Goal: Task Accomplishment & Management: Use online tool/utility

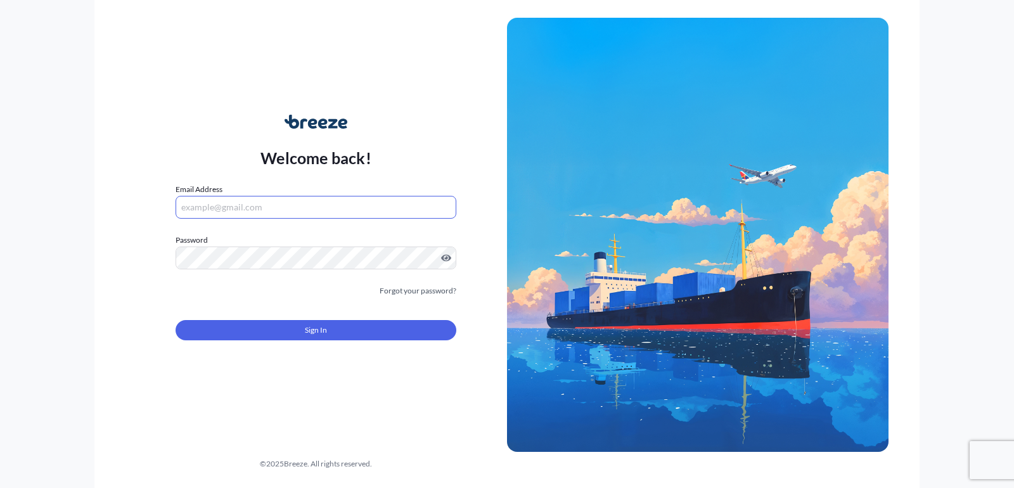
click at [276, 202] on input "Email Address" at bounding box center [316, 207] width 281 height 23
type input "[EMAIL_ADDRESS][DOMAIN_NAME]"
click at [321, 319] on div "Sign In" at bounding box center [316, 327] width 281 height 28
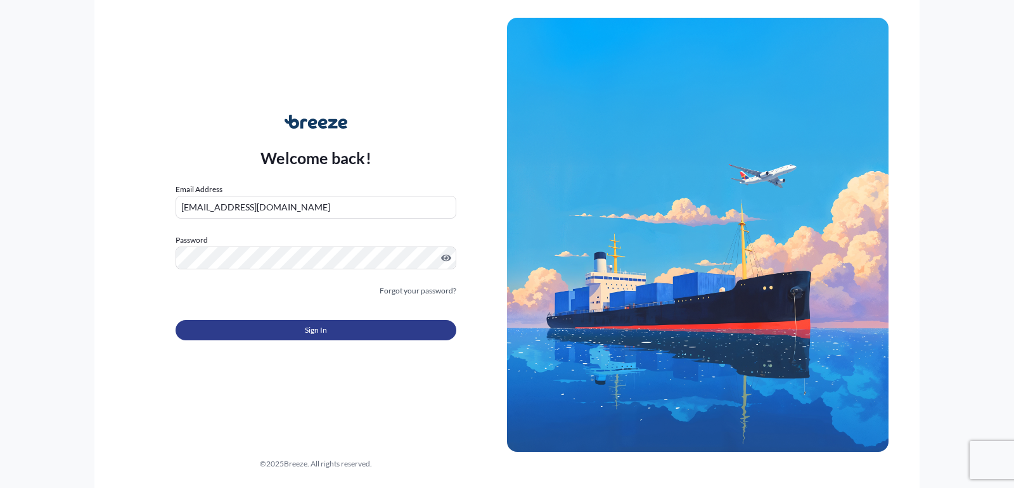
click at [317, 328] on span "Sign In" at bounding box center [316, 330] width 22 height 13
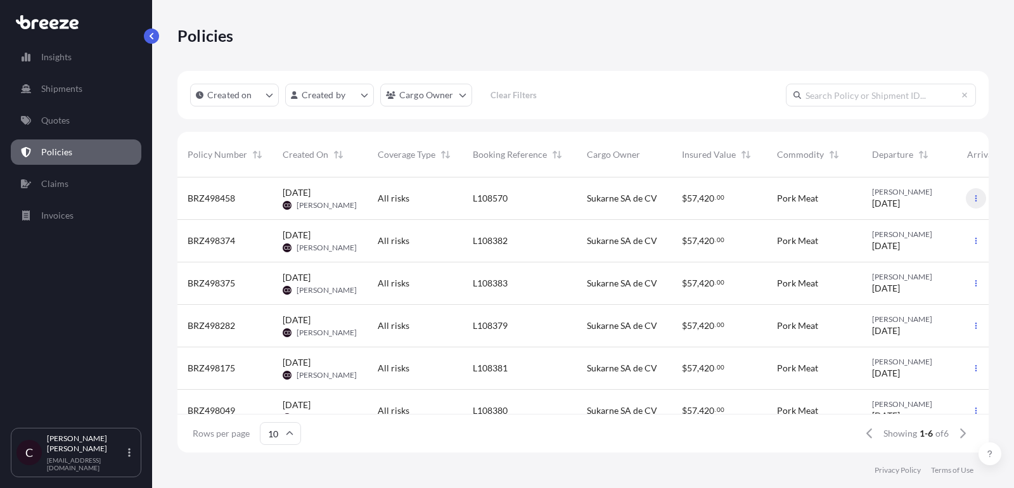
click at [970, 197] on button "button" at bounding box center [976, 198] width 20 height 20
click at [915, 197] on p "Duplicate quote" at bounding box center [906, 201] width 63 height 13
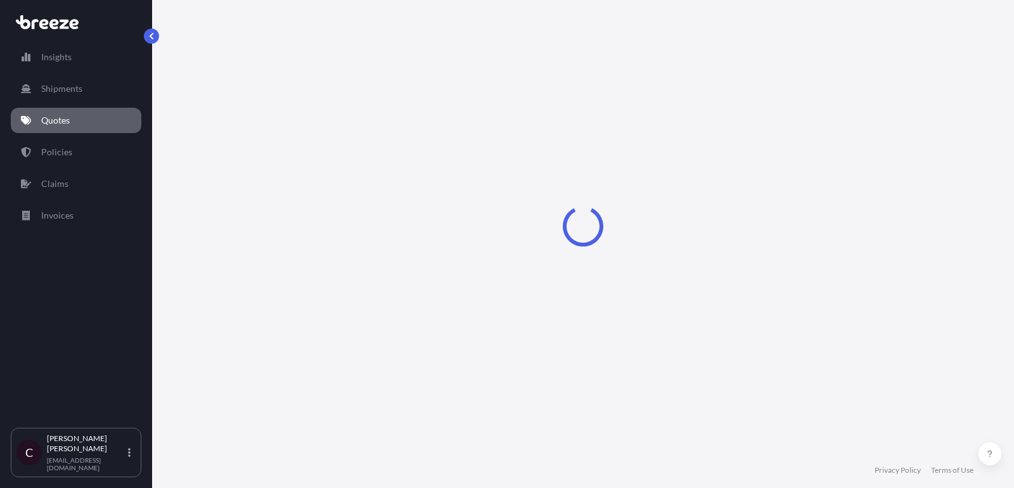
scroll to position [20, 0]
select select "Road"
select select "2"
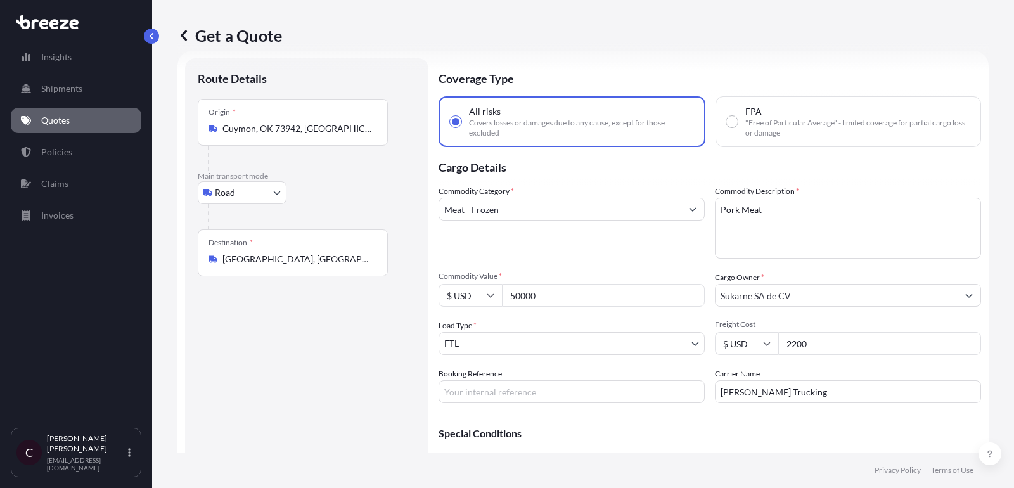
click at [520, 390] on input "Booking Reference" at bounding box center [572, 391] width 266 height 23
paste input "L108571"
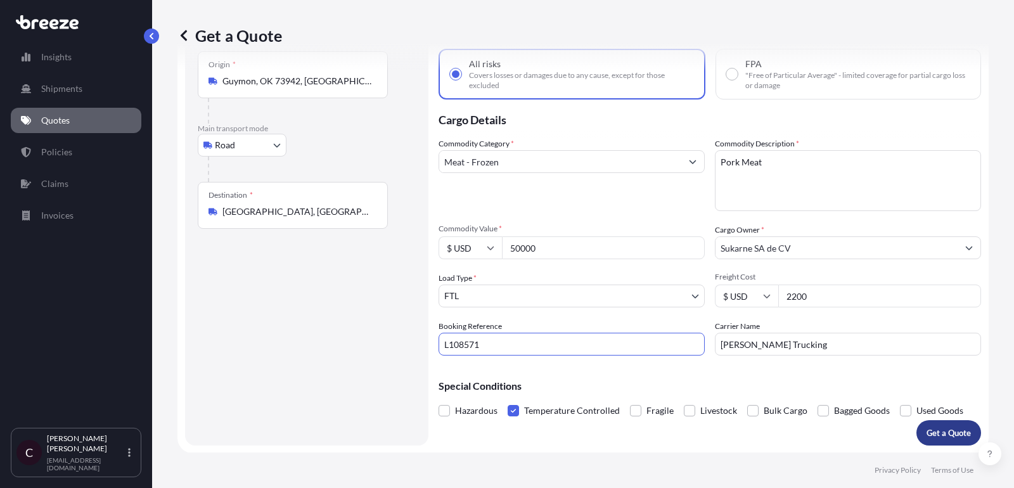
type input "L108571"
click at [953, 435] on p "Get a Quote" at bounding box center [949, 433] width 44 height 13
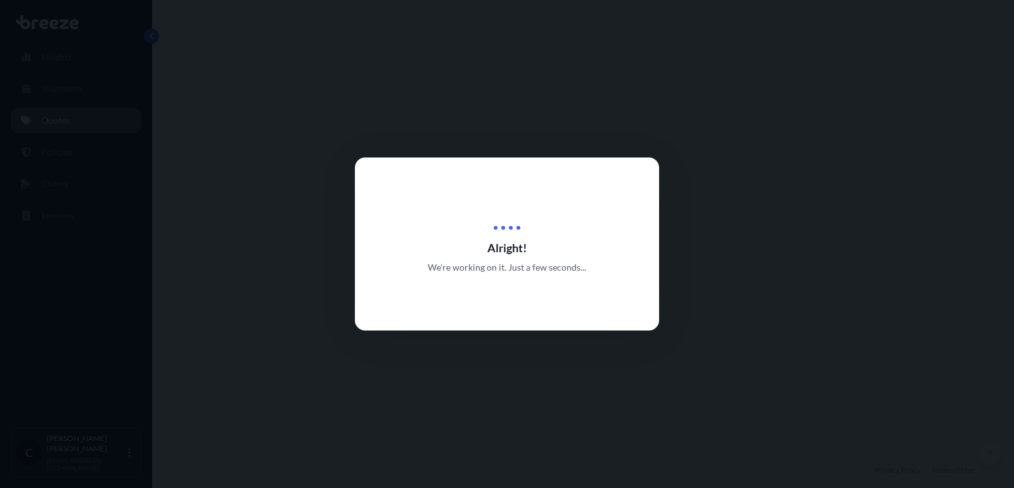
select select "Road"
select select "2"
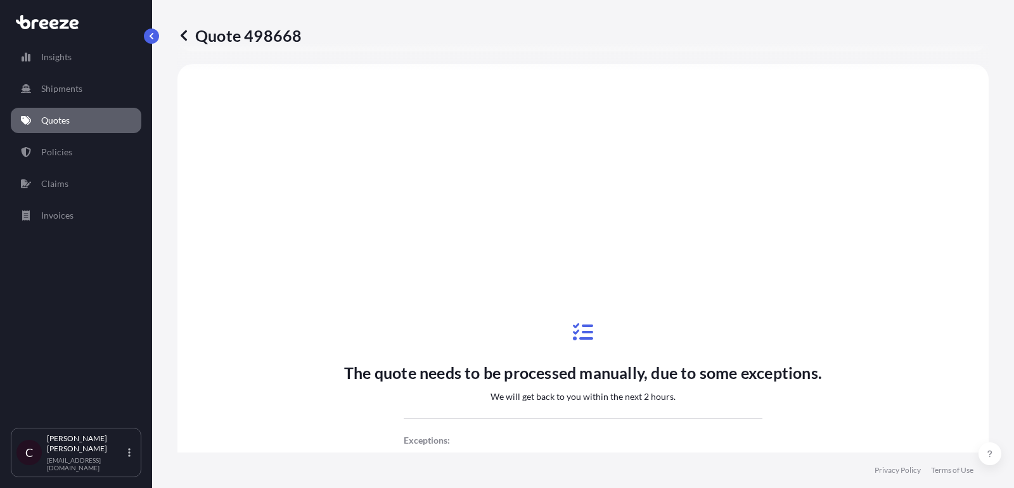
scroll to position [219, 0]
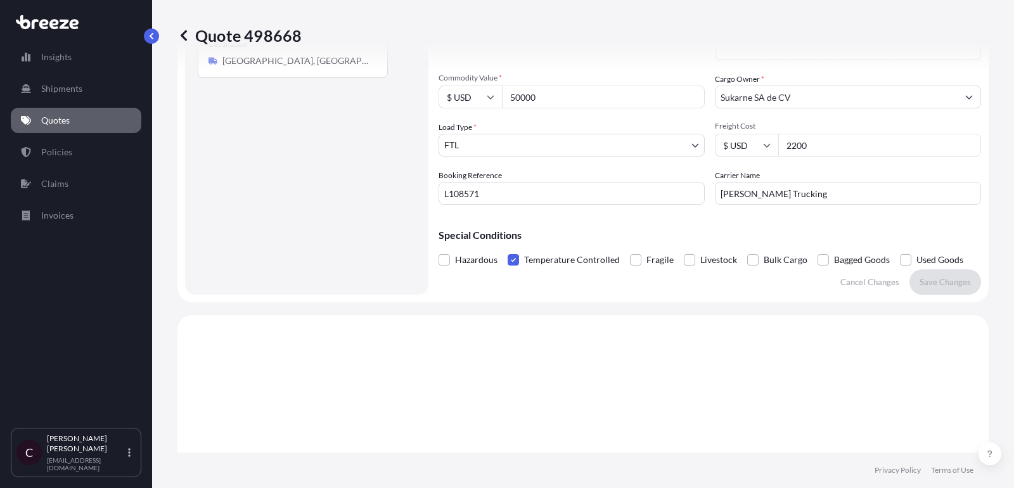
click at [60, 122] on p "Quotes" at bounding box center [55, 120] width 29 height 13
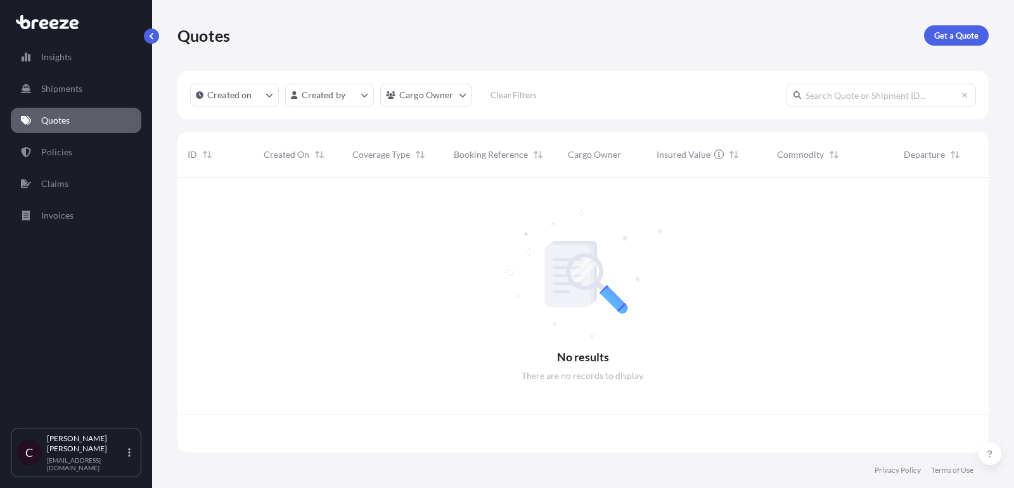
scroll to position [282, 811]
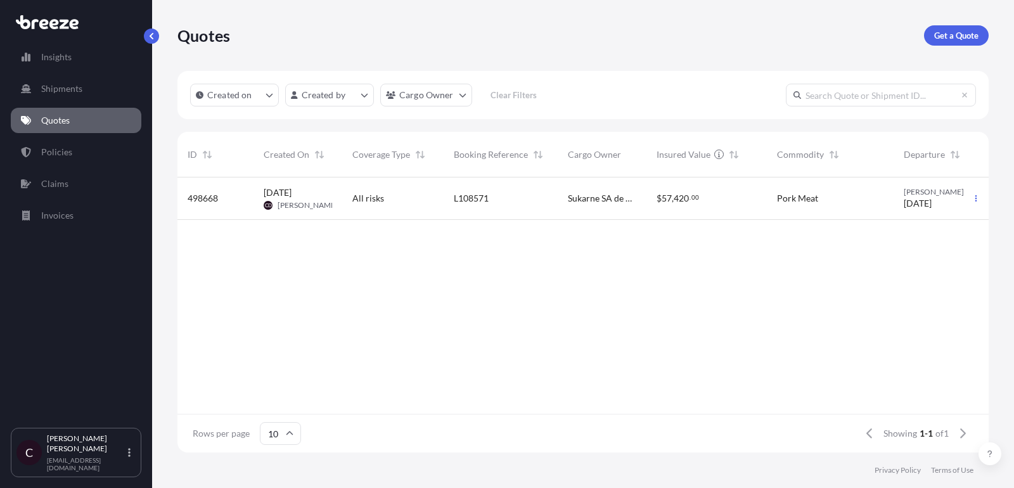
click at [81, 134] on div "Insights Shipments Quotes Policies Claims Invoices" at bounding box center [76, 230] width 131 height 395
click at [73, 146] on link "Policies" at bounding box center [76, 151] width 131 height 25
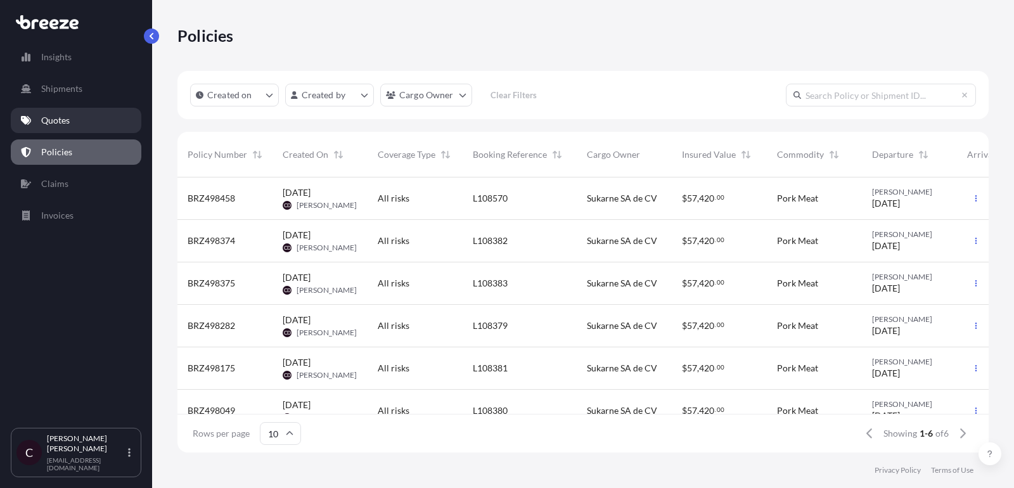
click at [89, 131] on link "Quotes" at bounding box center [76, 120] width 131 height 25
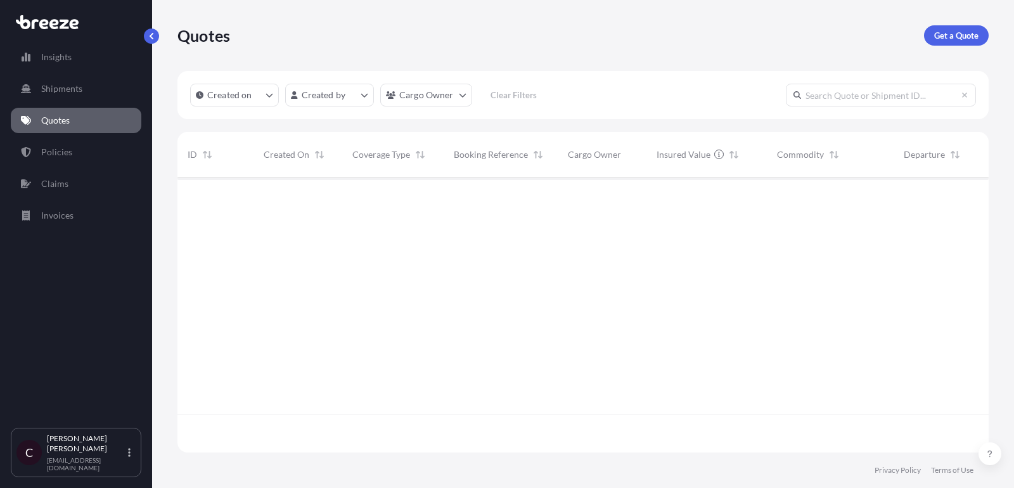
scroll to position [282, 811]
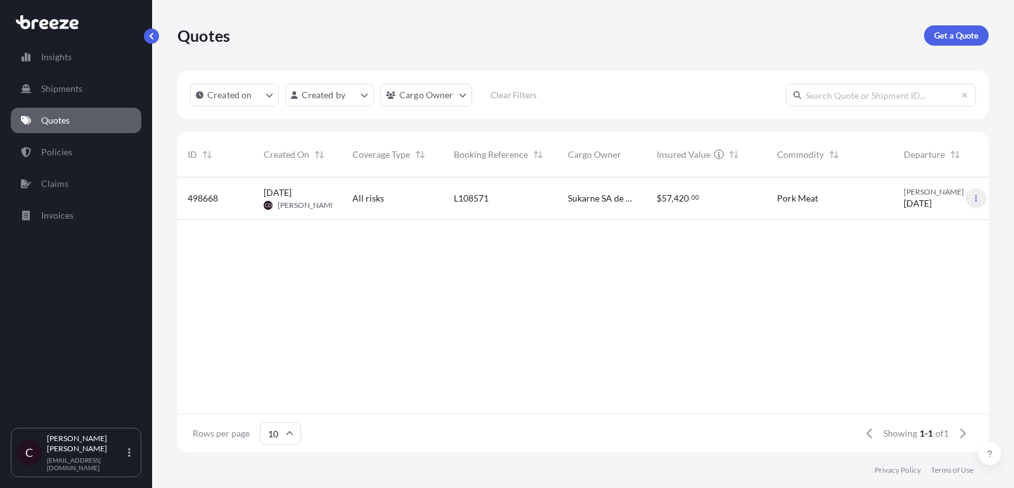
click at [976, 202] on icon "button" at bounding box center [976, 199] width 8 height 8
click at [919, 197] on p "Edit quote" at bounding box center [915, 201] width 41 height 13
select select "Road"
select select "2"
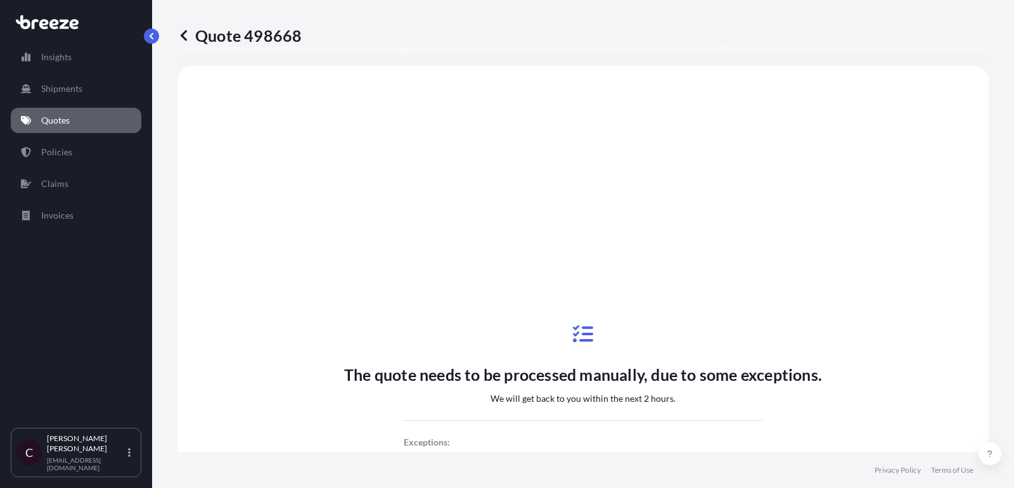
scroll to position [470, 0]
click at [66, 118] on p "Quotes" at bounding box center [55, 120] width 29 height 13
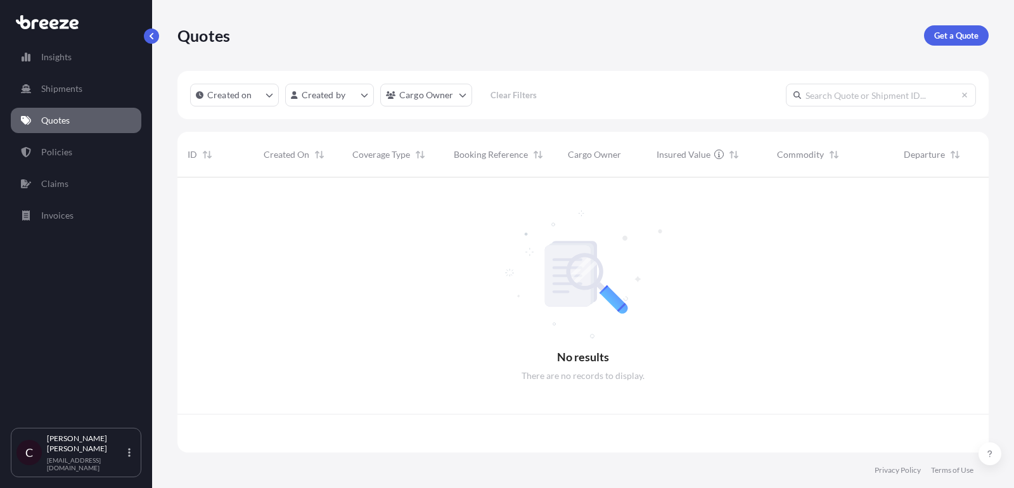
scroll to position [282, 811]
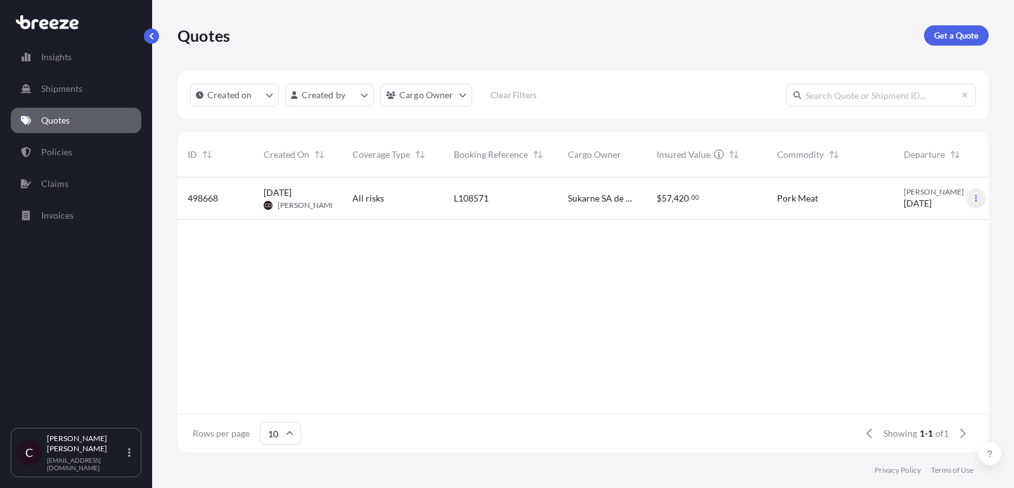
click at [976, 200] on icon "button" at bounding box center [976, 199] width 8 height 8
click at [923, 226] on p "Duplicate quote" at bounding box center [926, 223] width 63 height 13
select select "Road"
select select "2"
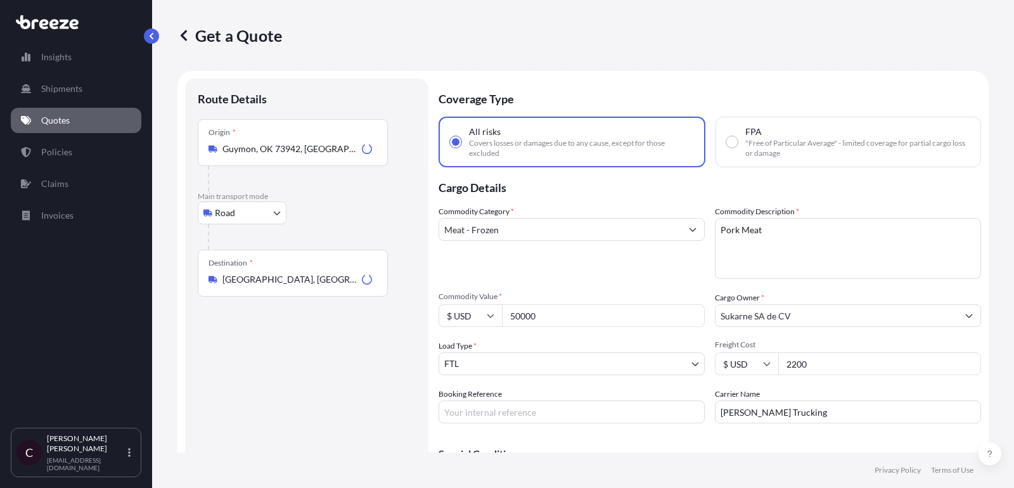
scroll to position [20, 0]
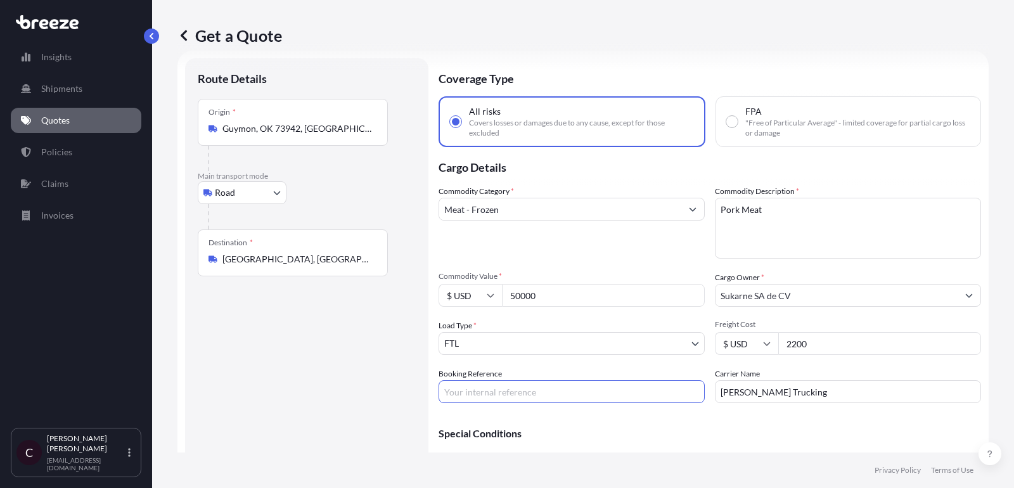
click at [503, 400] on input "Booking Reference" at bounding box center [572, 391] width 266 height 23
paste input "L108572"
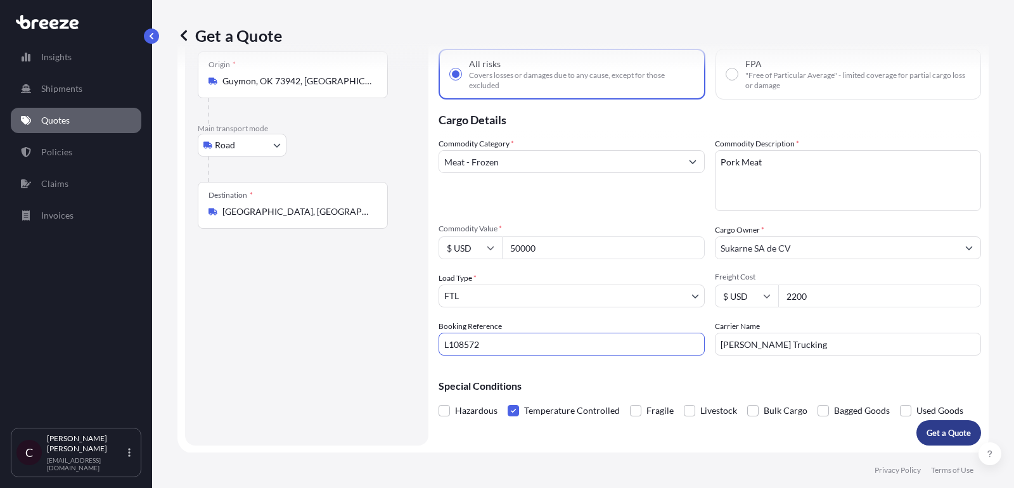
type input "L108572"
click at [948, 439] on button "Get a Quote" at bounding box center [949, 432] width 65 height 25
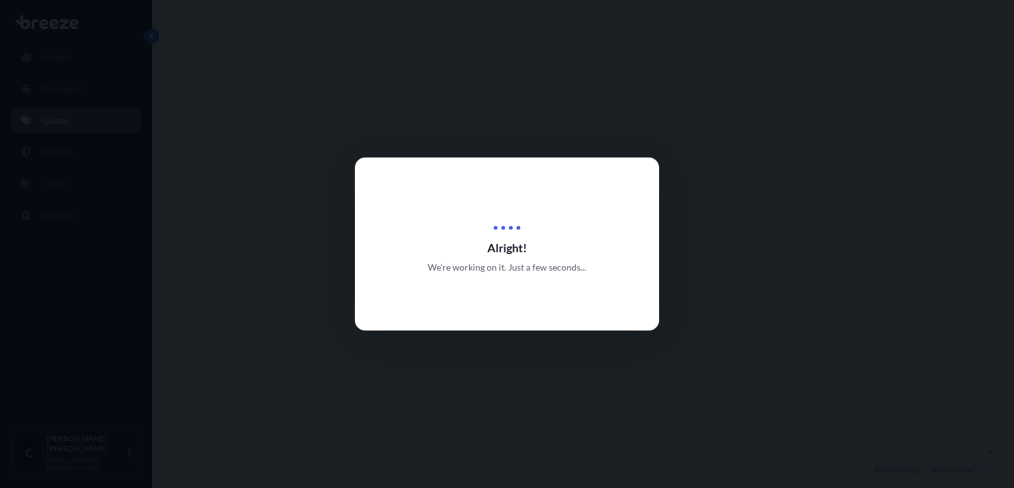
select select "Road"
select select "2"
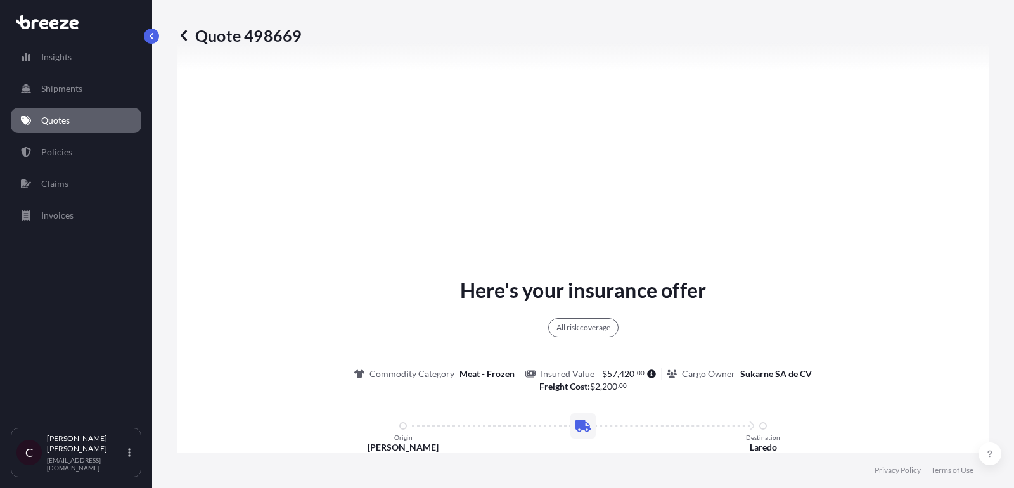
scroll to position [470, 0]
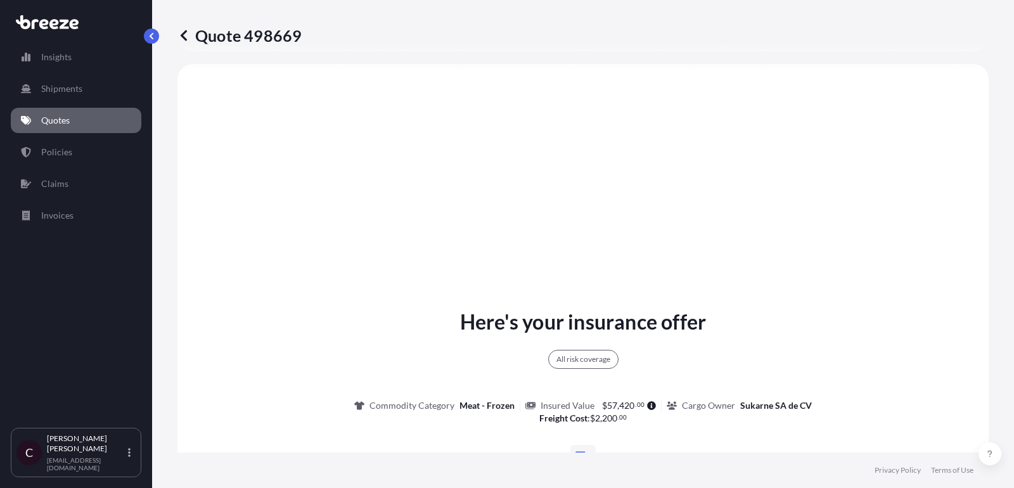
click at [67, 156] on p "Policies" at bounding box center [56, 152] width 31 height 13
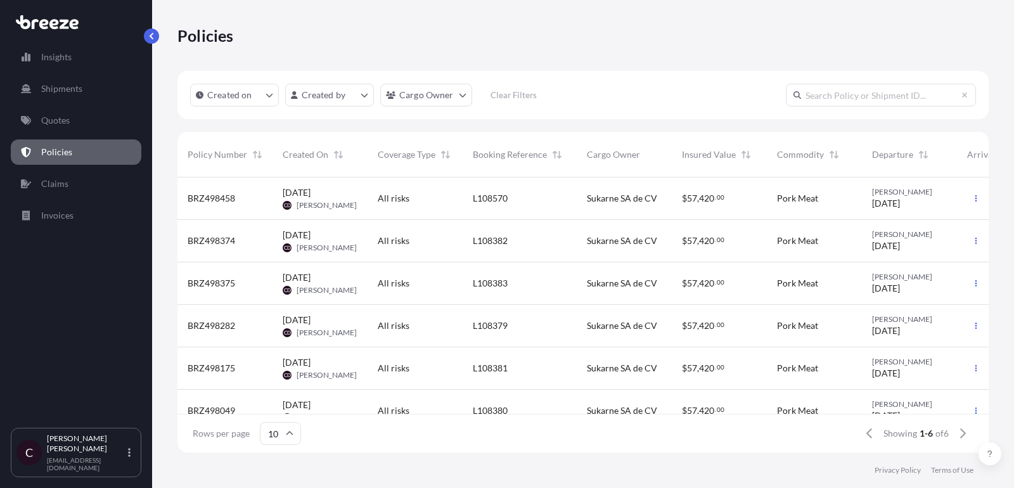
scroll to position [18, 0]
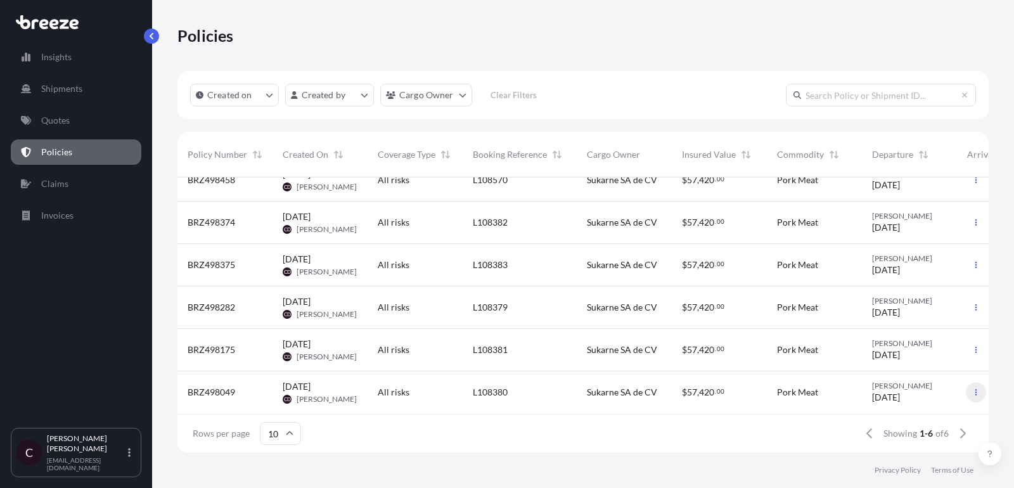
click at [974, 389] on icon "button" at bounding box center [976, 393] width 8 height 8
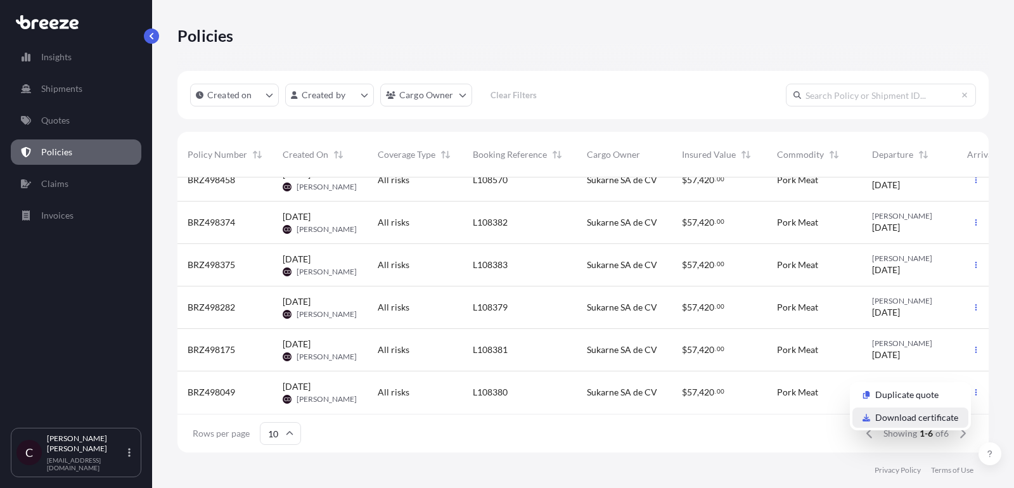
click at [908, 415] on p "Download certificate" at bounding box center [916, 417] width 83 height 13
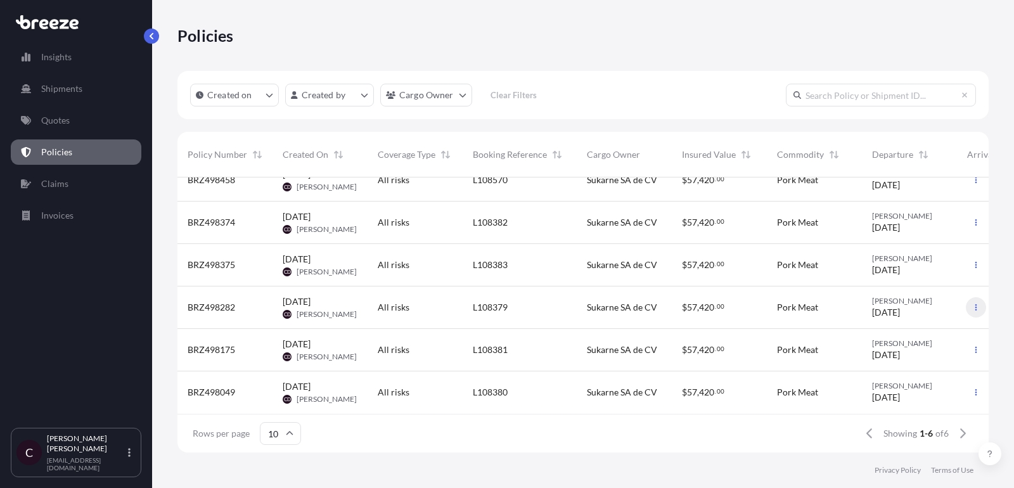
click at [974, 302] on button "button" at bounding box center [976, 307] width 20 height 20
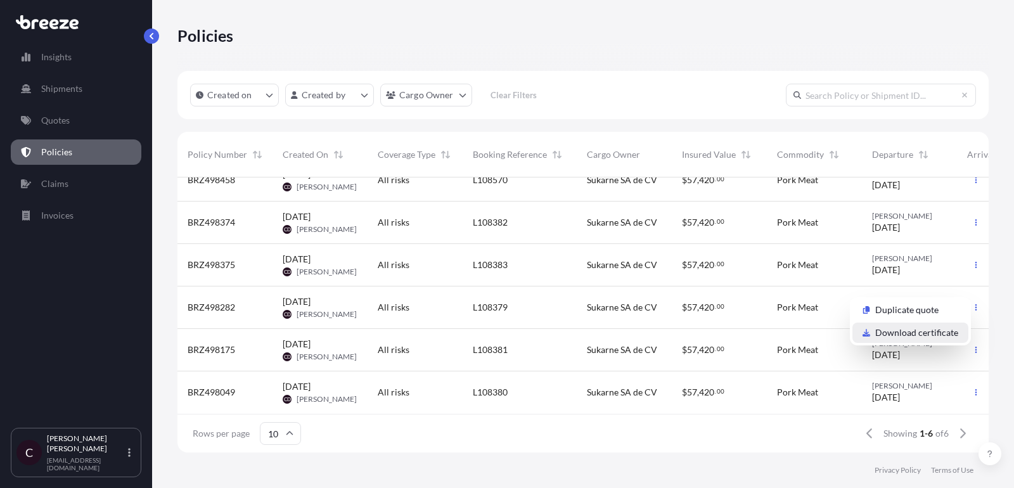
click at [922, 333] on p "Download certificate" at bounding box center [916, 332] width 83 height 13
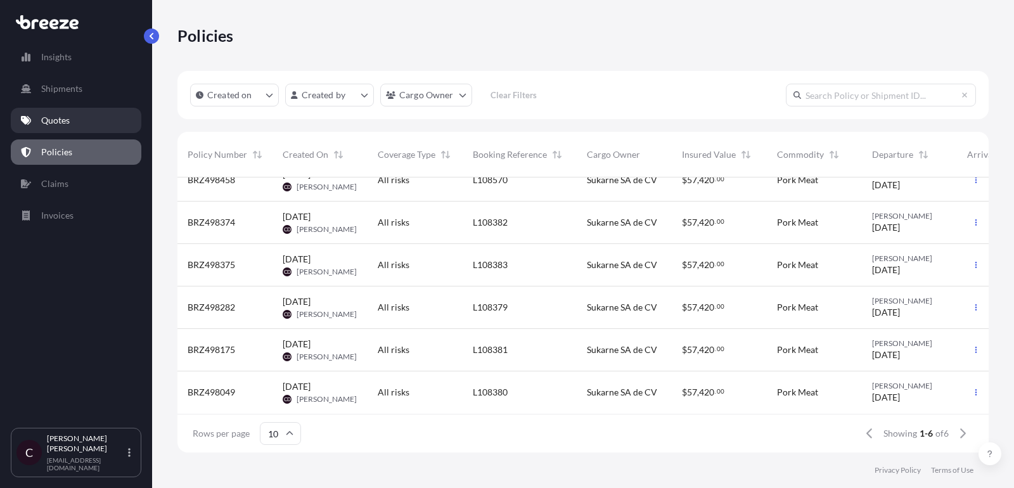
click at [57, 121] on p "Quotes" at bounding box center [55, 120] width 29 height 13
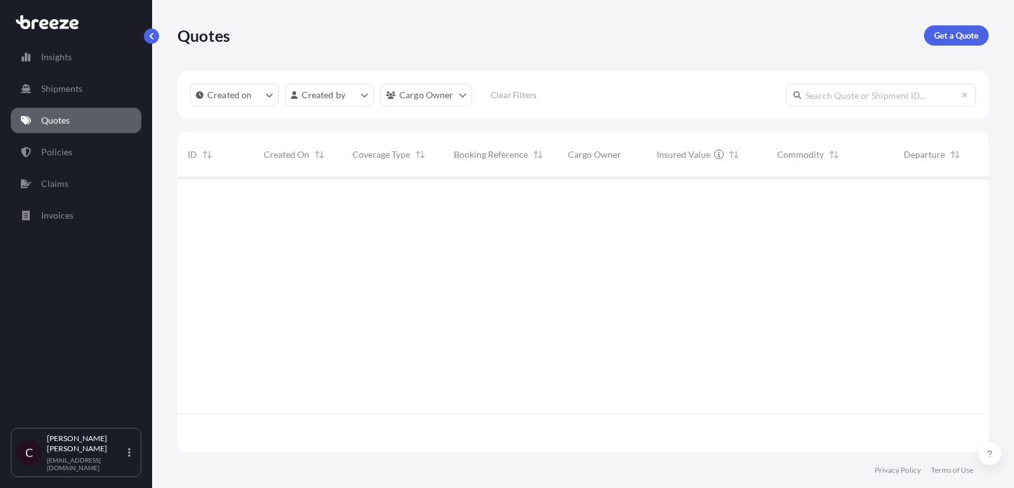
scroll to position [282, 811]
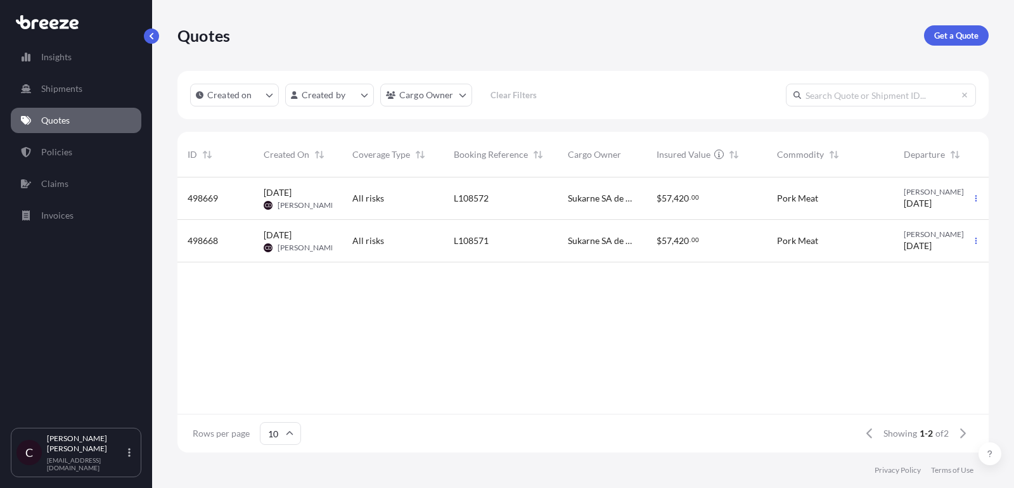
click at [887, 198] on div "Pork Meat" at bounding box center [830, 199] width 127 height 42
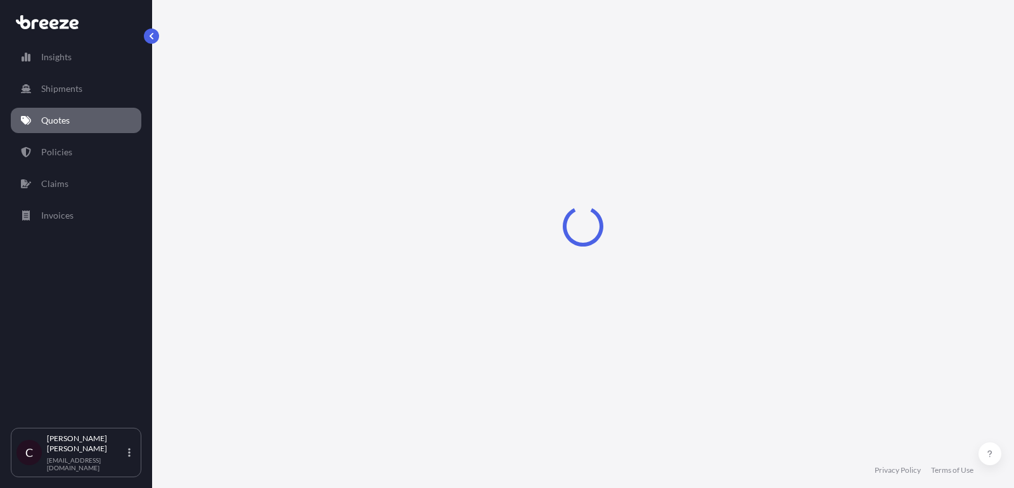
select select "Road"
select select "2"
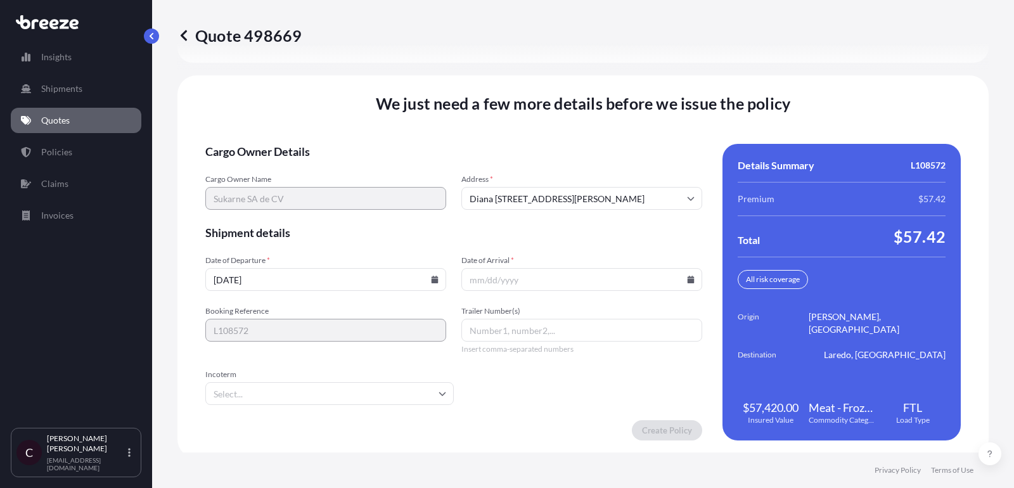
scroll to position [1957, 0]
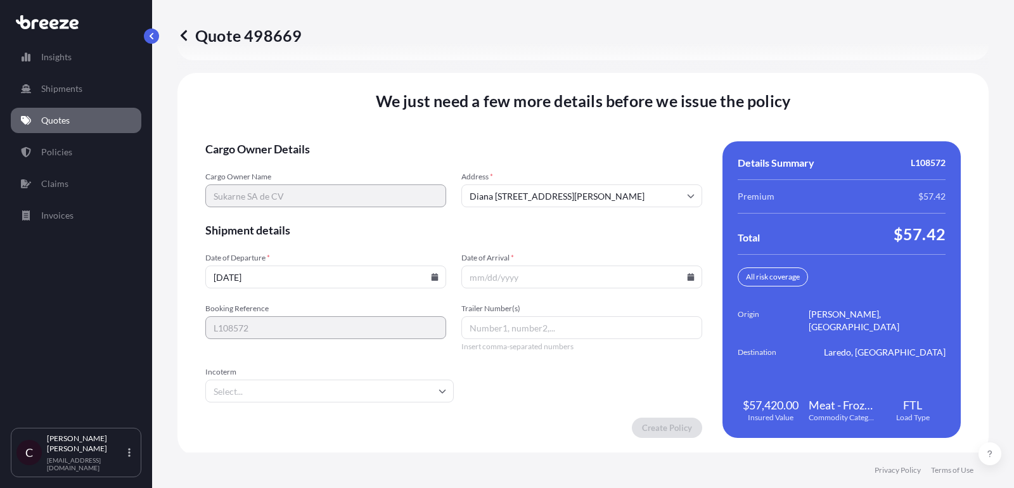
click at [518, 318] on input "Trailer Number(s)" at bounding box center [582, 327] width 241 height 23
paste input "K144"
type input "K144"
click at [388, 268] on input "[DATE]" at bounding box center [325, 277] width 241 height 23
click at [436, 274] on icon at bounding box center [435, 277] width 7 height 8
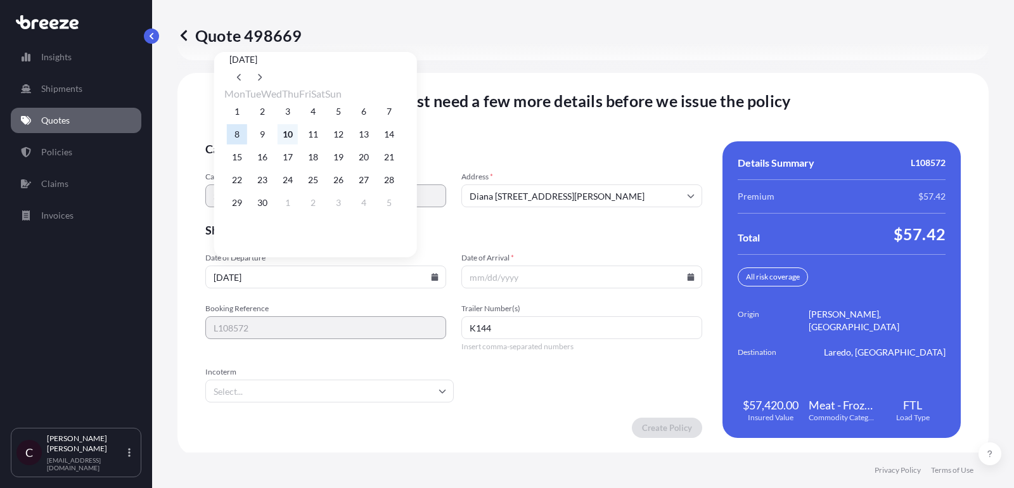
click at [298, 141] on button "10" at bounding box center [288, 134] width 20 height 20
type input "[DATE]"
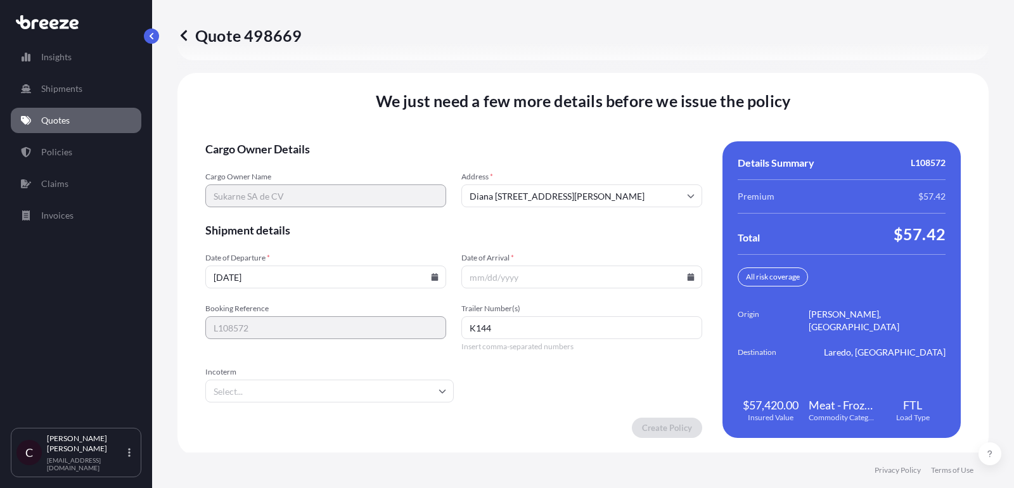
click at [697, 269] on input "Date of Arrival *" at bounding box center [582, 277] width 241 height 23
click at [691, 273] on icon at bounding box center [691, 277] width 8 height 8
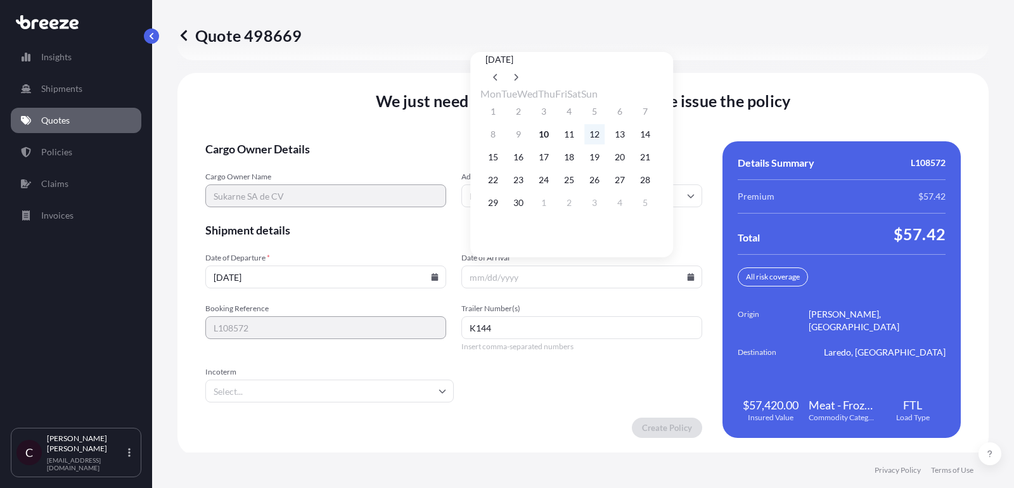
click at [605, 136] on button "12" at bounding box center [594, 134] width 20 height 20
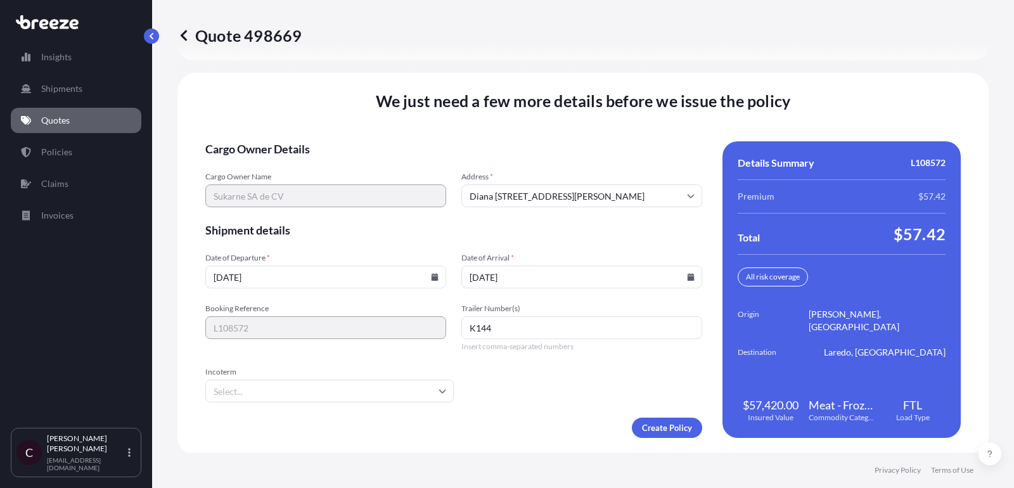
type input "[DATE]"
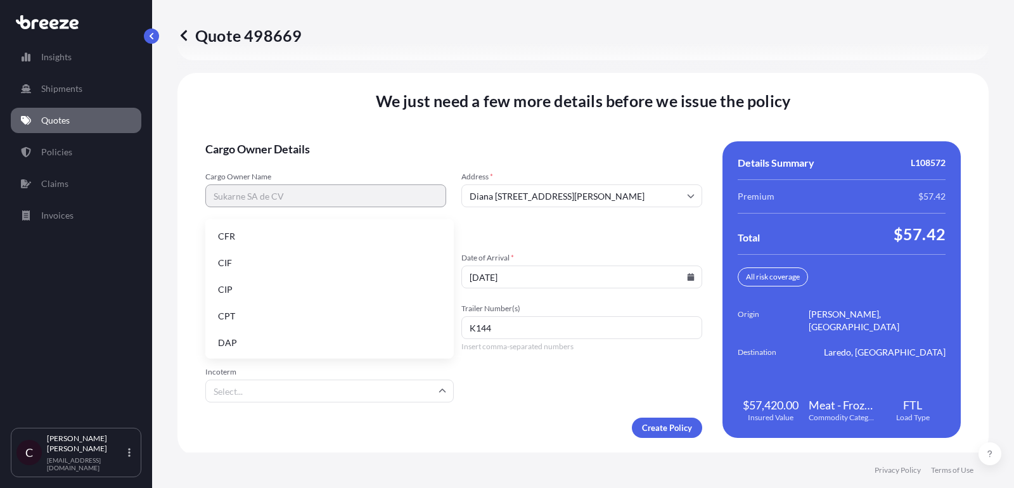
click at [342, 387] on input "Incoterm" at bounding box center [329, 391] width 249 height 23
click at [345, 339] on li "DAP" at bounding box center [329, 343] width 238 height 24
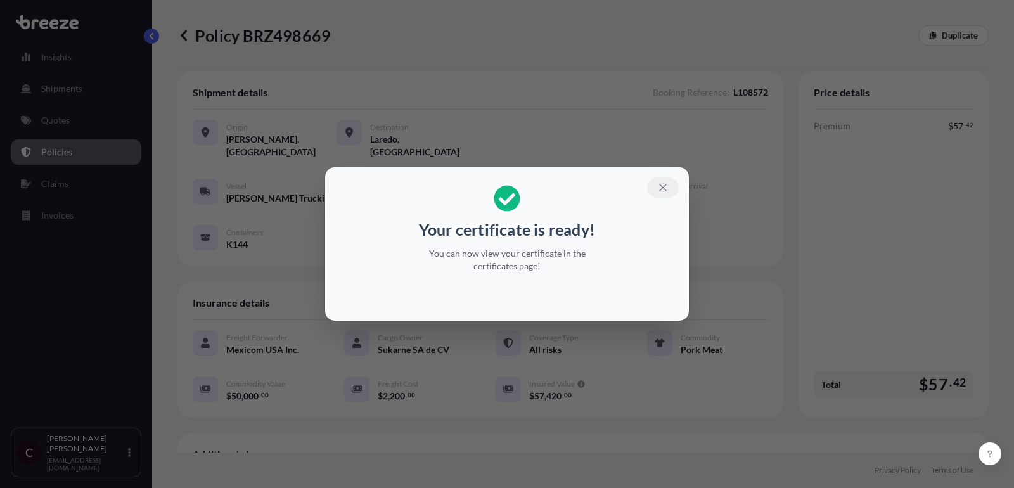
click at [666, 182] on icon "button" at bounding box center [662, 187] width 11 height 11
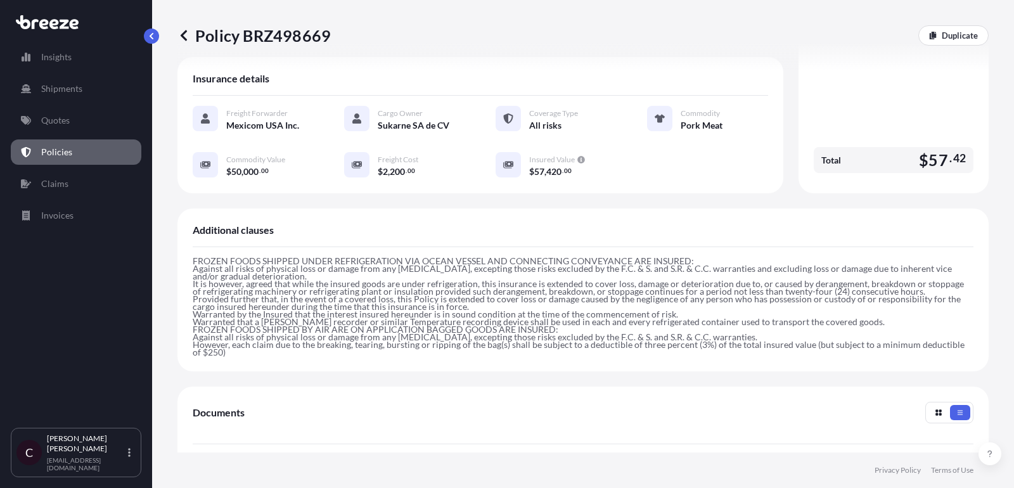
scroll to position [46, 0]
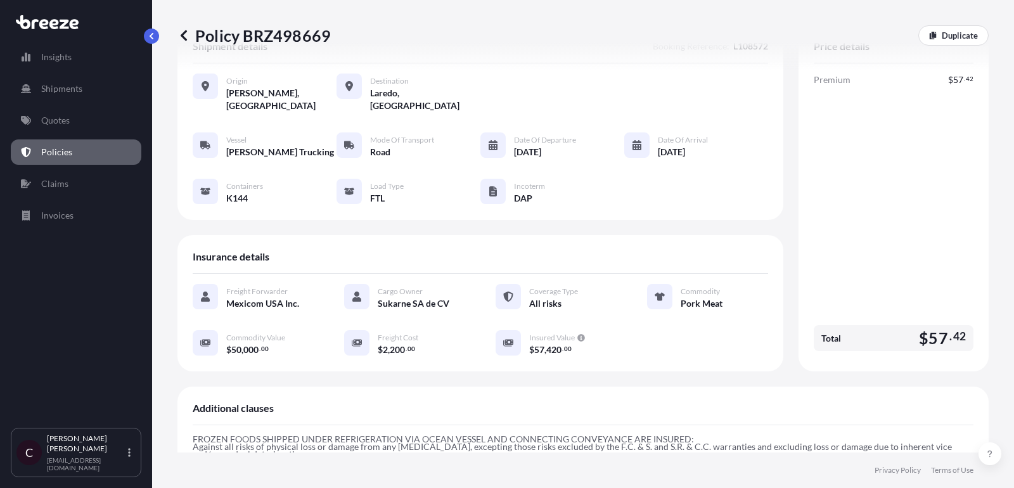
click at [77, 154] on link "Policies" at bounding box center [76, 151] width 131 height 25
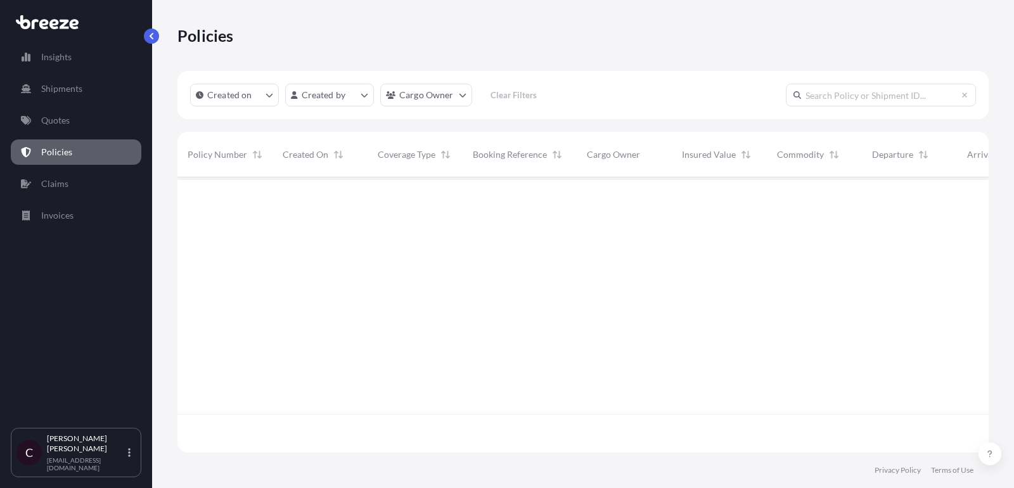
scroll to position [282, 811]
click at [96, 119] on link "Quotes" at bounding box center [76, 120] width 131 height 25
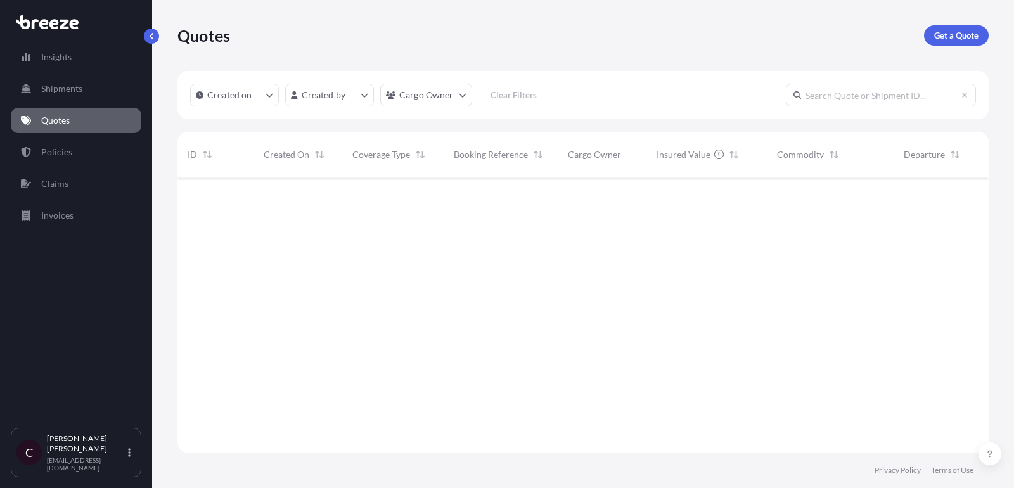
scroll to position [282, 811]
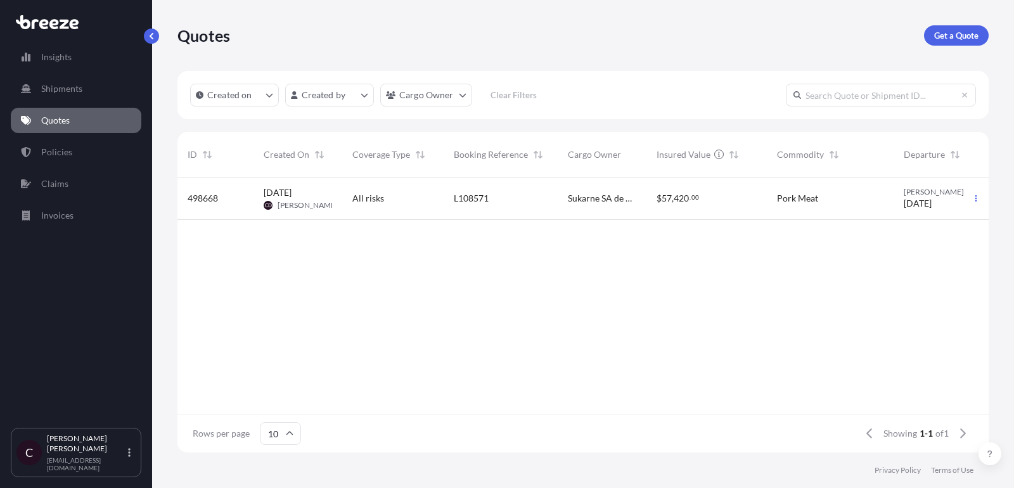
click at [529, 214] on div "L108571" at bounding box center [501, 199] width 114 height 42
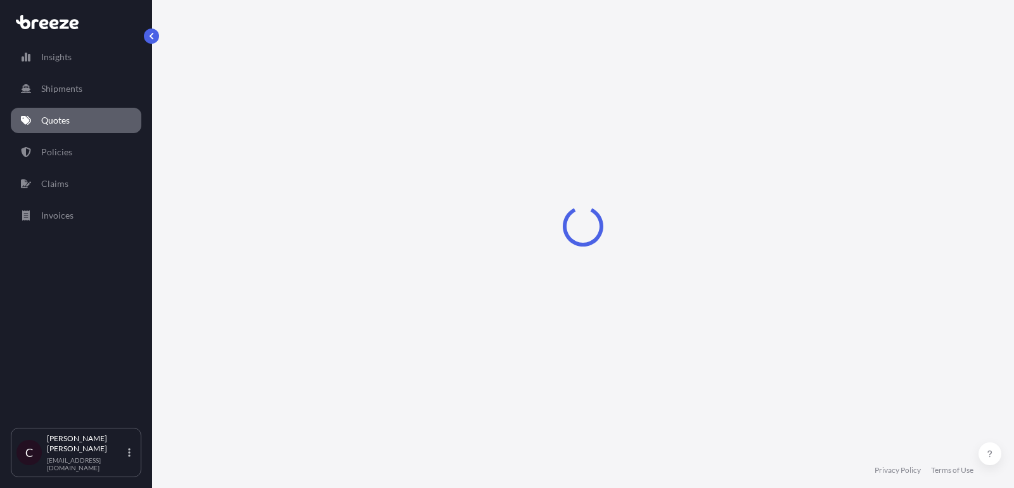
select select "Road"
select select "2"
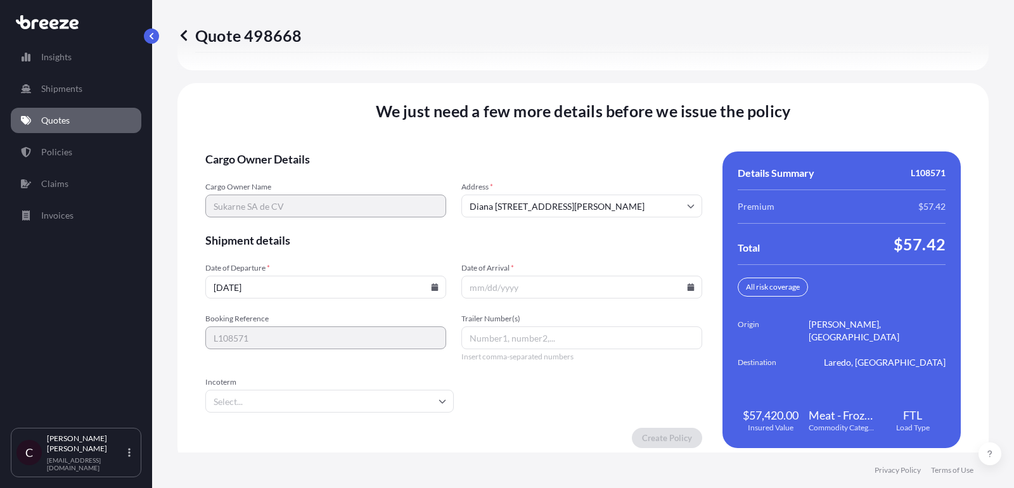
scroll to position [1957, 0]
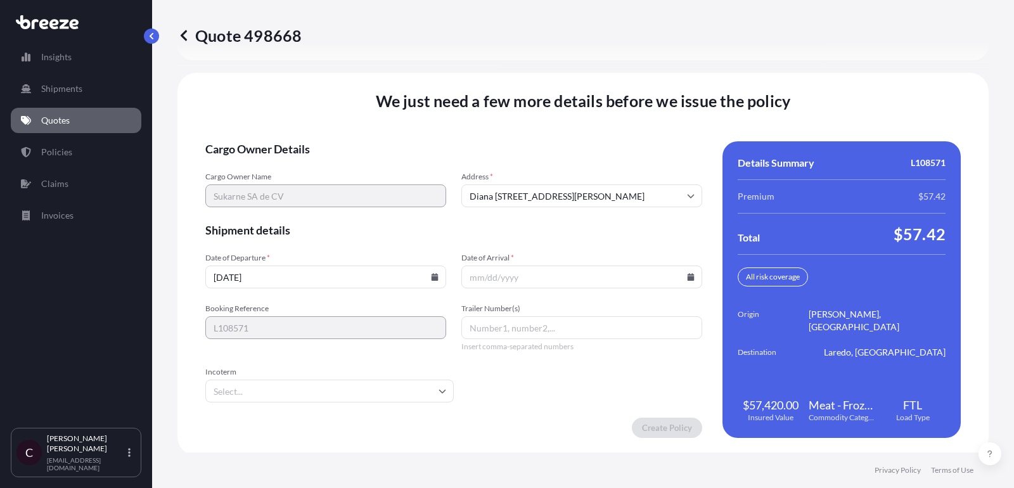
click at [368, 268] on input "[DATE]" at bounding box center [325, 277] width 241 height 23
click at [434, 273] on icon at bounding box center [435, 277] width 8 height 8
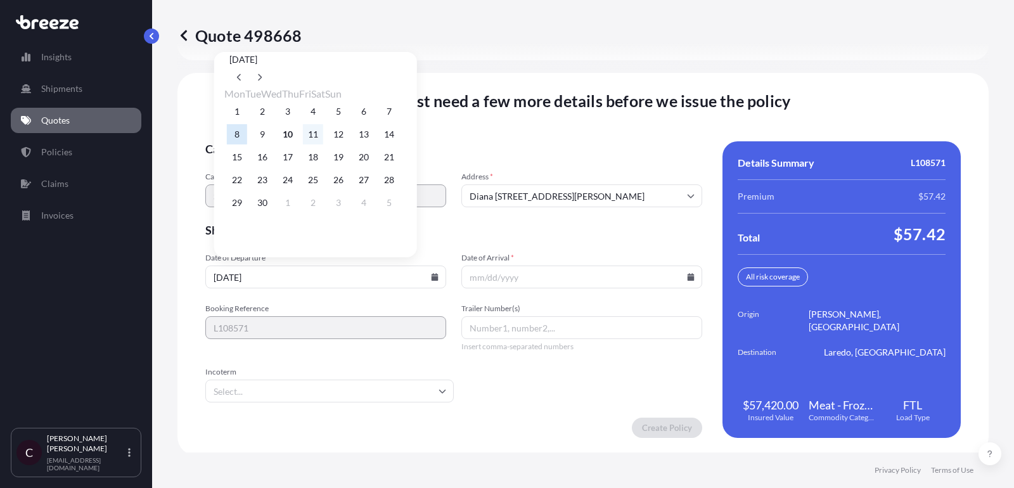
click at [323, 139] on button "11" at bounding box center [313, 134] width 20 height 20
type input "[DATE]"
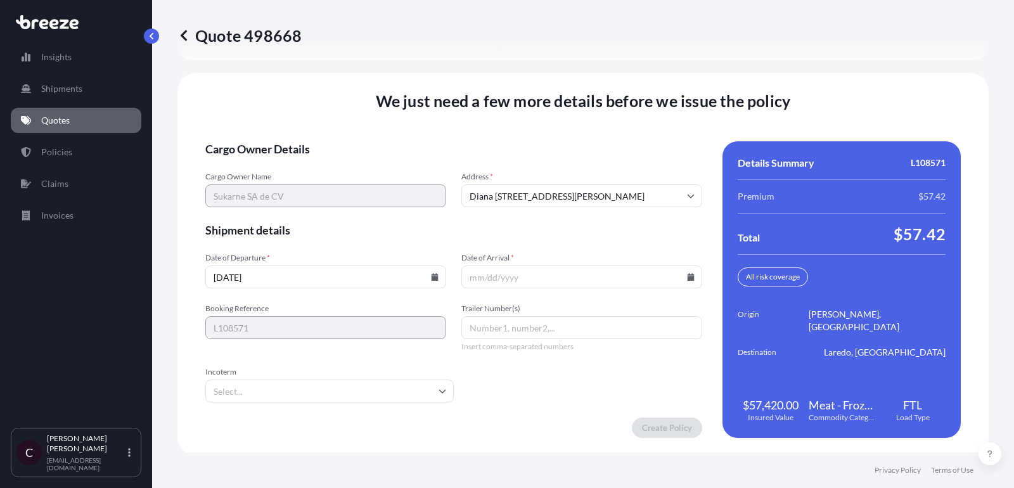
click at [692, 273] on icon at bounding box center [691, 277] width 7 height 8
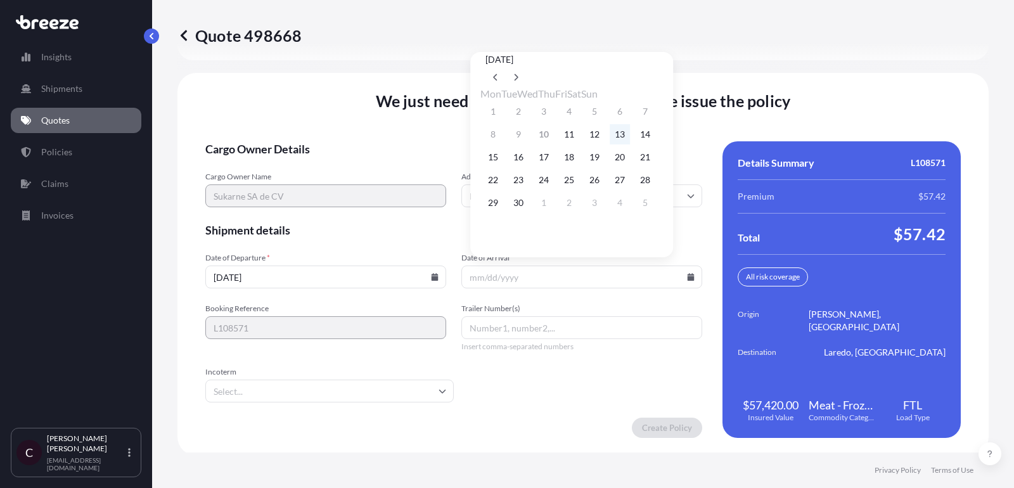
click at [630, 139] on button "13" at bounding box center [620, 134] width 20 height 20
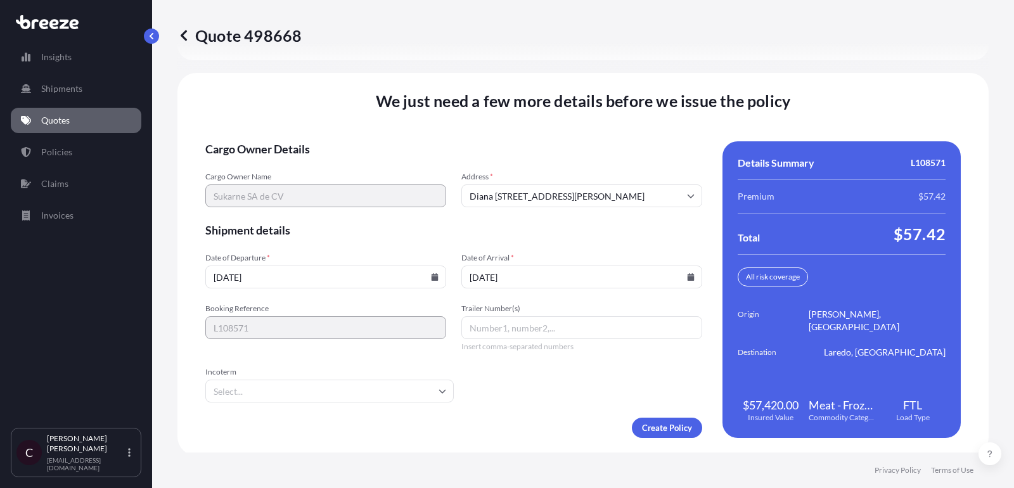
click at [687, 274] on input "[DATE]" at bounding box center [582, 277] width 241 height 23
click at [694, 273] on icon at bounding box center [691, 277] width 7 height 8
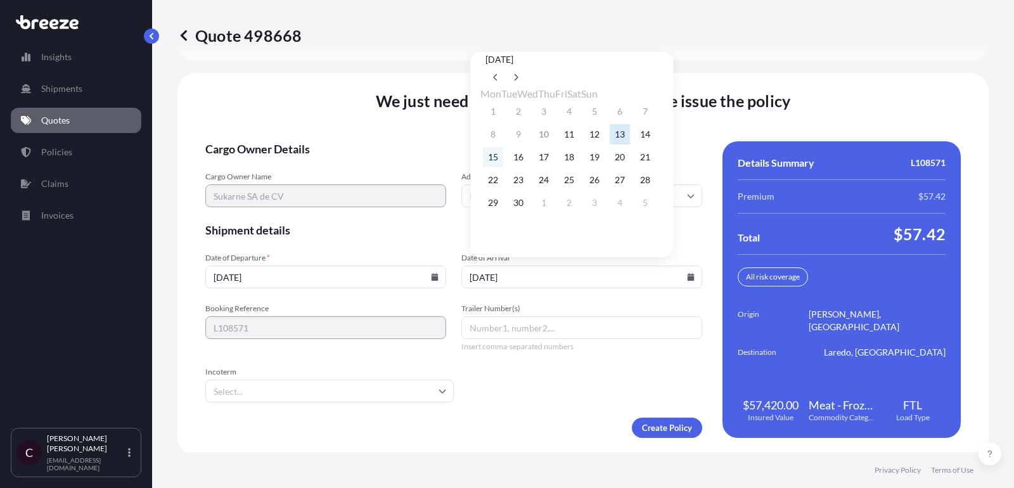
click at [495, 160] on button "15" at bounding box center [493, 157] width 20 height 20
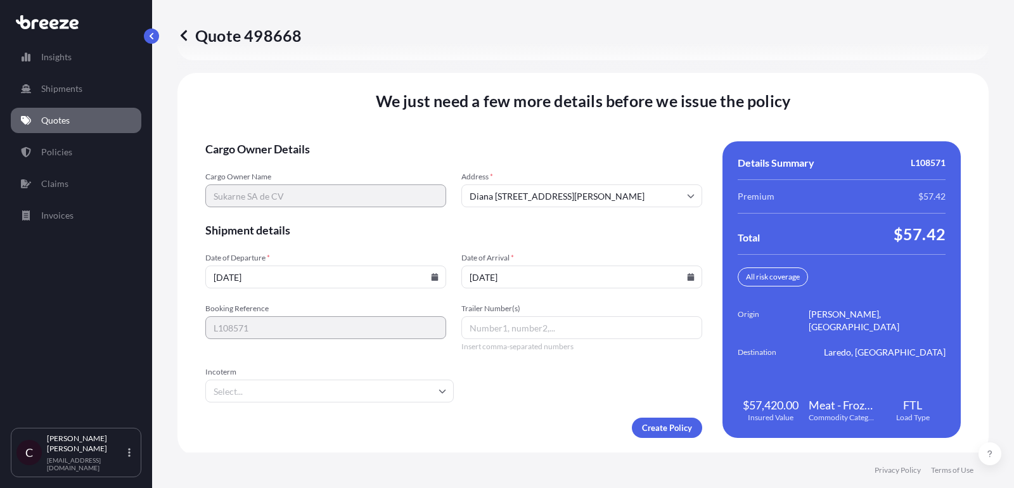
type input "[DATE]"
click at [503, 324] on input "Trailer Number(s)" at bounding box center [582, 327] width 241 height 23
paste input "K193"
type input "K193"
click at [255, 387] on input "Incoterm" at bounding box center [329, 391] width 249 height 23
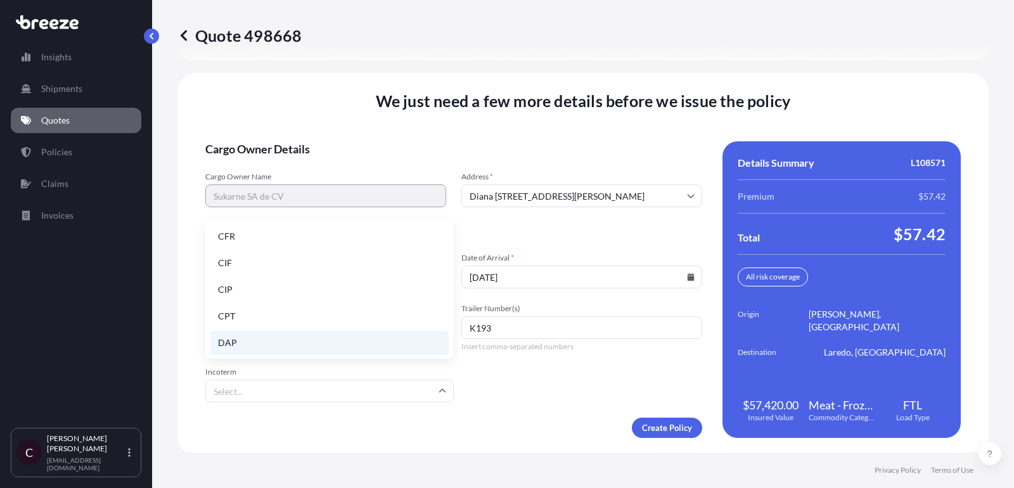
click at [287, 345] on li "DAP" at bounding box center [329, 343] width 238 height 24
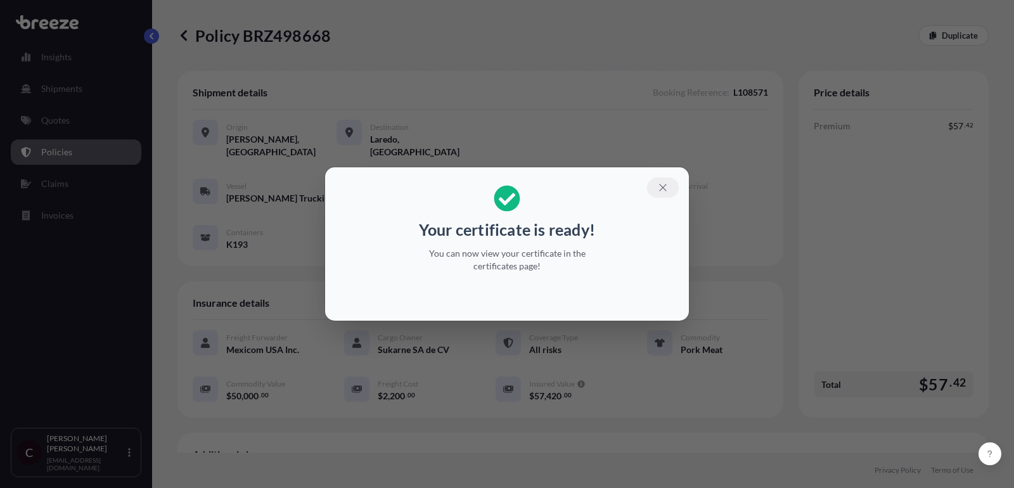
click at [668, 186] on icon "button" at bounding box center [662, 187] width 11 height 11
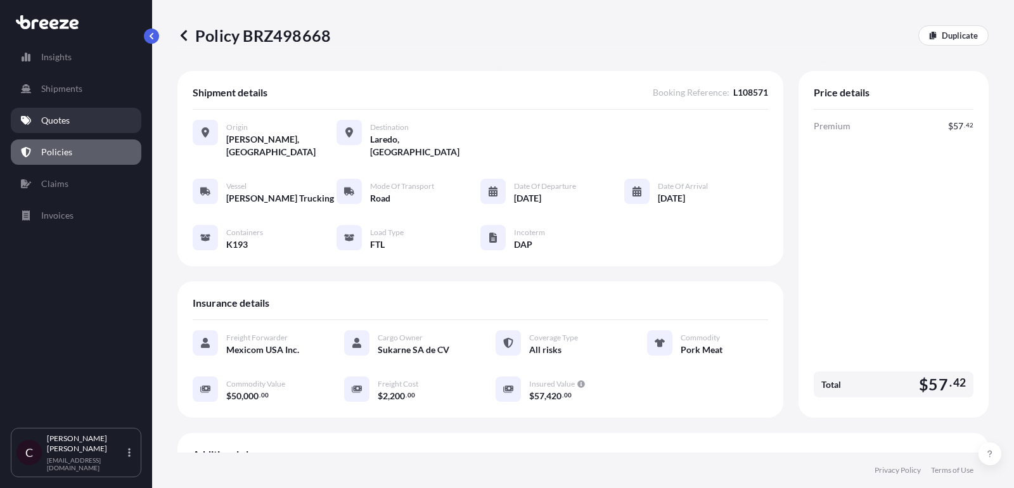
click at [60, 120] on p "Quotes" at bounding box center [55, 120] width 29 height 13
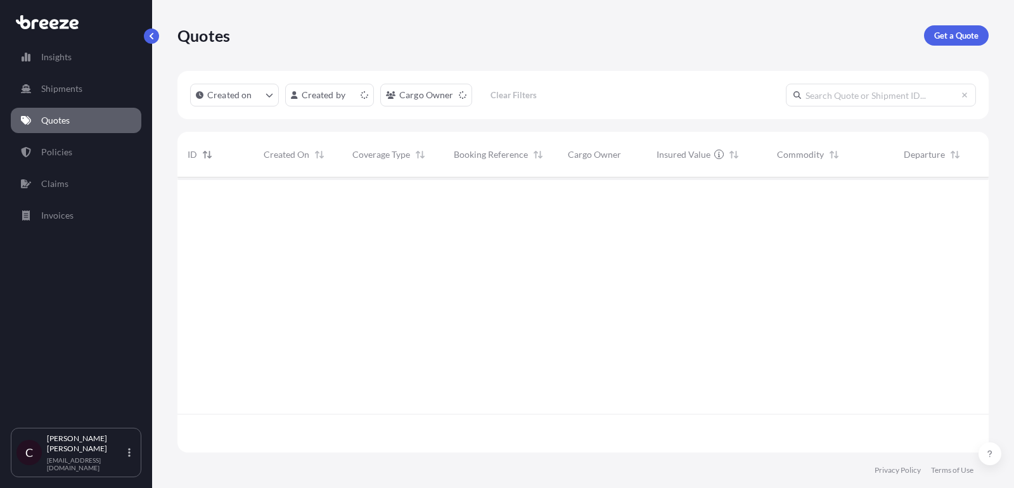
scroll to position [282, 811]
click at [75, 144] on link "Policies" at bounding box center [76, 151] width 131 height 25
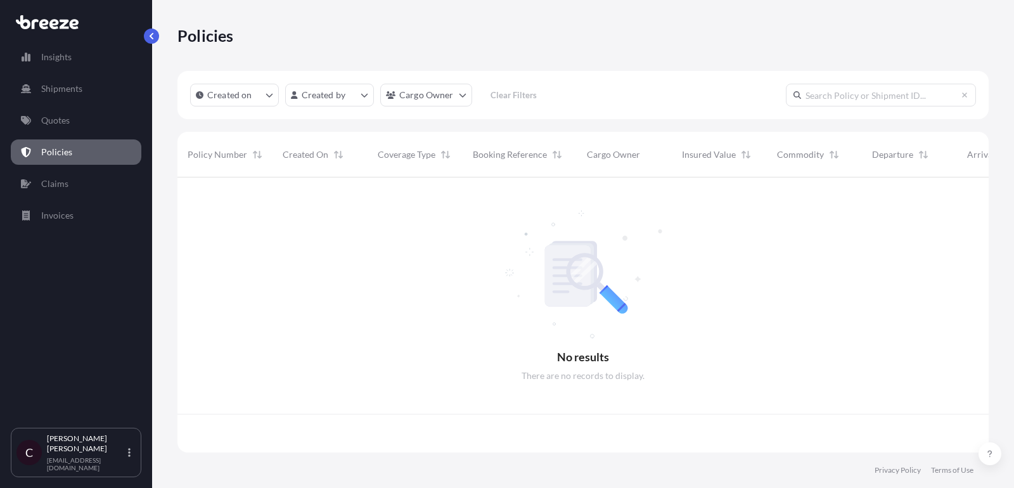
scroll to position [282, 811]
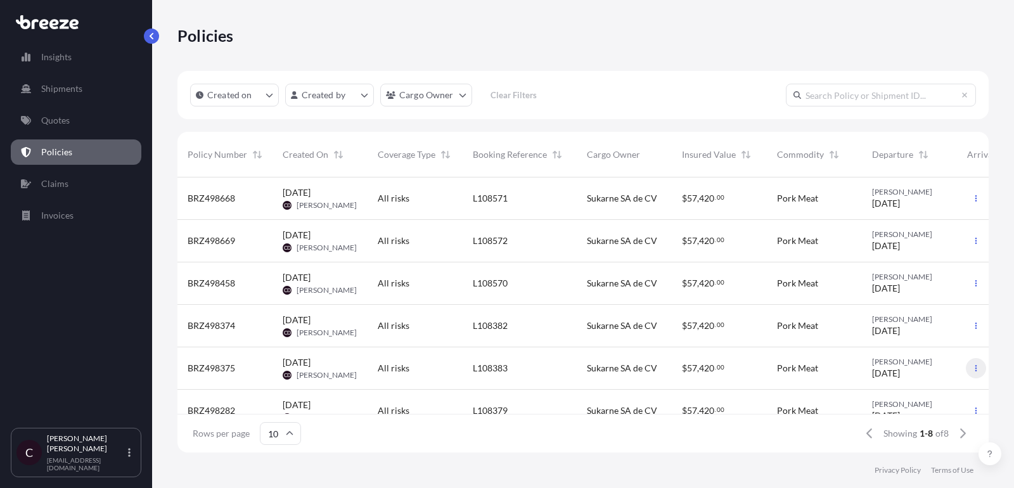
click at [975, 368] on icon "button" at bounding box center [976, 369] width 8 height 8
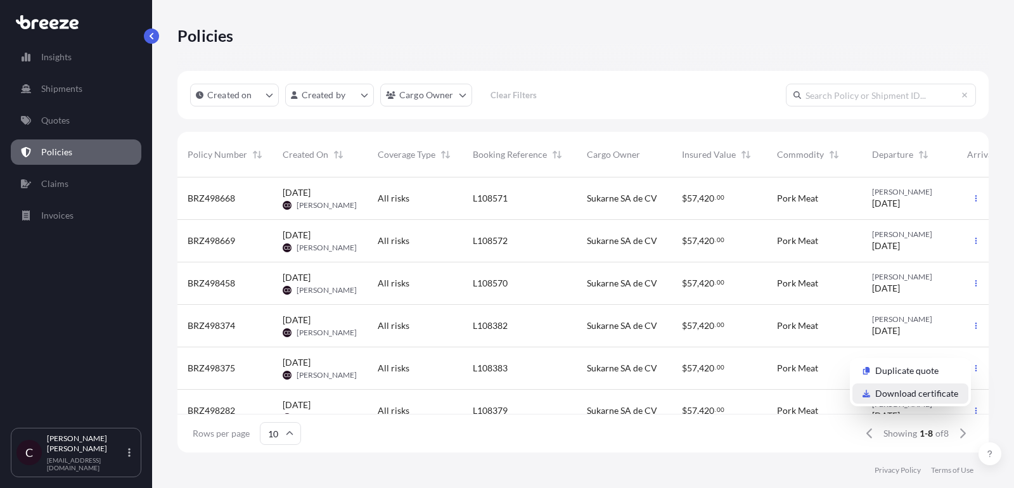
click at [904, 391] on p "Download certificate" at bounding box center [916, 393] width 83 height 13
